Goal: Task Accomplishment & Management: Manage account settings

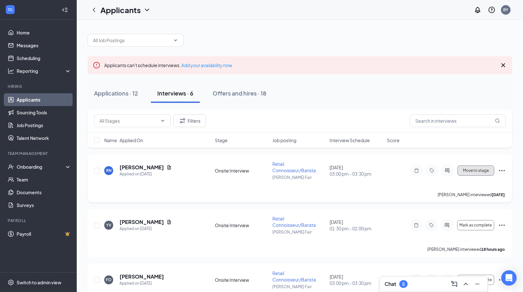
click at [474, 170] on span "Move to stage" at bounding box center [476, 170] width 26 height 4
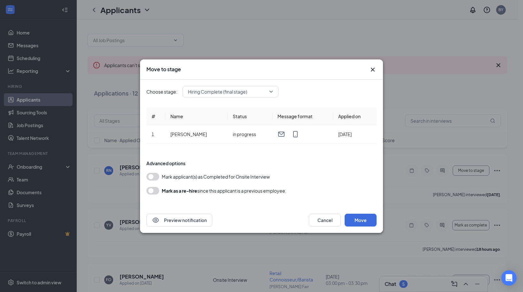
click at [152, 176] on button "button" at bounding box center [152, 177] width 13 height 8
click at [270, 91] on span "Hiring Complete (final stage)" at bounding box center [230, 92] width 85 height 10
click at [311, 157] on form "Advanced options Mark applicant(s) as Completed for Onsite Interview [PERSON_NA…" at bounding box center [261, 177] width 230 height 47
click at [364, 219] on button "Move" at bounding box center [360, 220] width 32 height 13
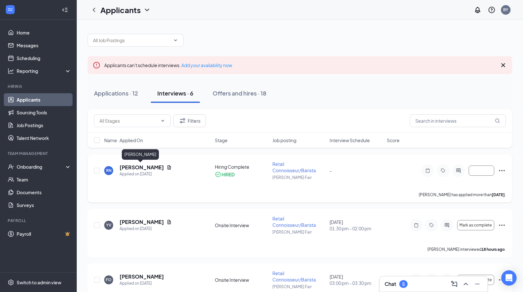
click at [139, 167] on h5 "[PERSON_NAME]" at bounding box center [141, 167] width 44 height 7
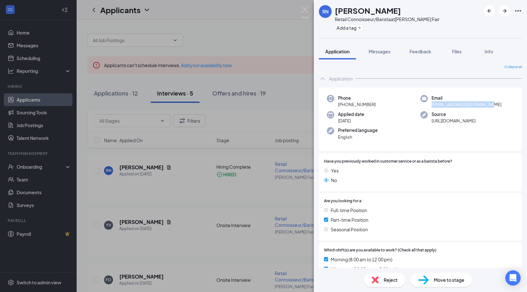
drag, startPoint x: 429, startPoint y: 105, endPoint x: 487, endPoint y: 106, distance: 57.2
click at [487, 106] on span "[EMAIL_ADDRESS][DOMAIN_NAME]" at bounding box center [467, 104] width 70 height 6
copy span "[EMAIL_ADDRESS][DOMAIN_NAME]"
drag, startPoint x: 343, startPoint y: 104, endPoint x: 379, endPoint y: 104, distance: 36.4
click at [379, 104] on div "Phone [PHONE_NUMBER]" at bounding box center [374, 101] width 94 height 13
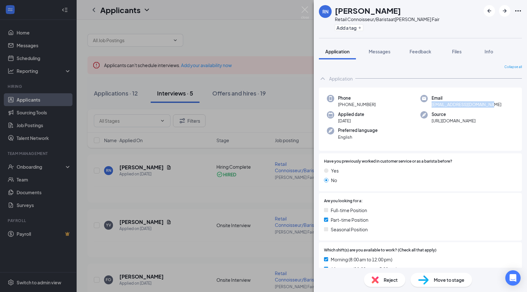
copy span "[PHONE_NUMBER]"
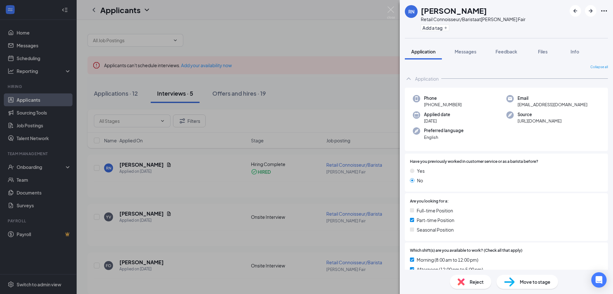
click at [326, 43] on div "RN [PERSON_NAME] Retail Connoisseur/Barista at [PERSON_NAME] Fair Add a tag App…" at bounding box center [306, 147] width 613 height 294
click at [327, 42] on div "RN [PERSON_NAME] Retail Connoisseur/Barista at [PERSON_NAME] Fair Add a tag App…" at bounding box center [306, 147] width 613 height 294
